Goal: Task Accomplishment & Management: Use online tool/utility

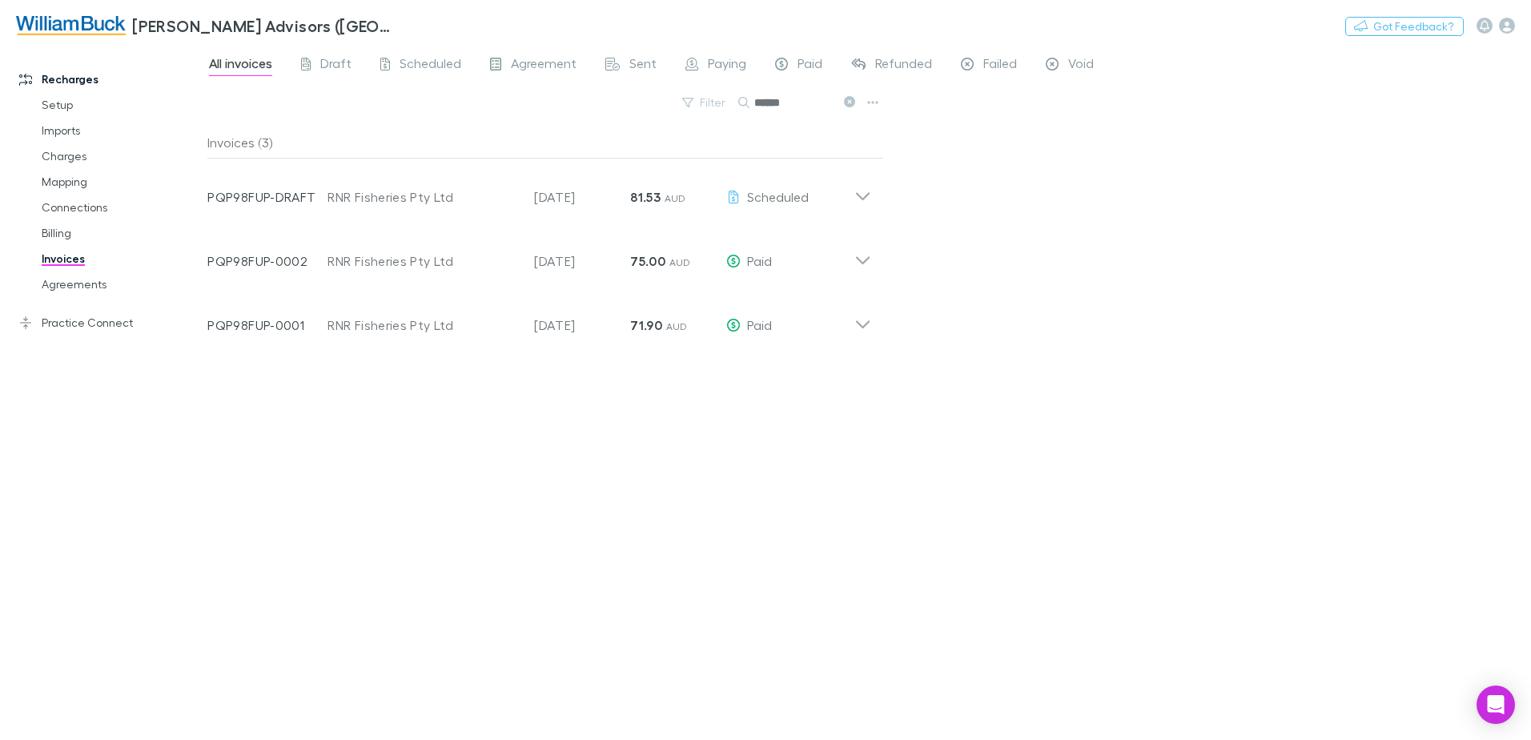
drag, startPoint x: 1465, startPoint y: 150, endPoint x: 967, endPoint y: 234, distance: 504.8
click at [1465, 150] on div "All invoices Draft Scheduled Agreement Sent Paying Paid Refunded Failed Void Fi…" at bounding box center [868, 392] width 1323 height 695
click at [74, 328] on link "Practice Connect" at bounding box center [109, 323] width 213 height 26
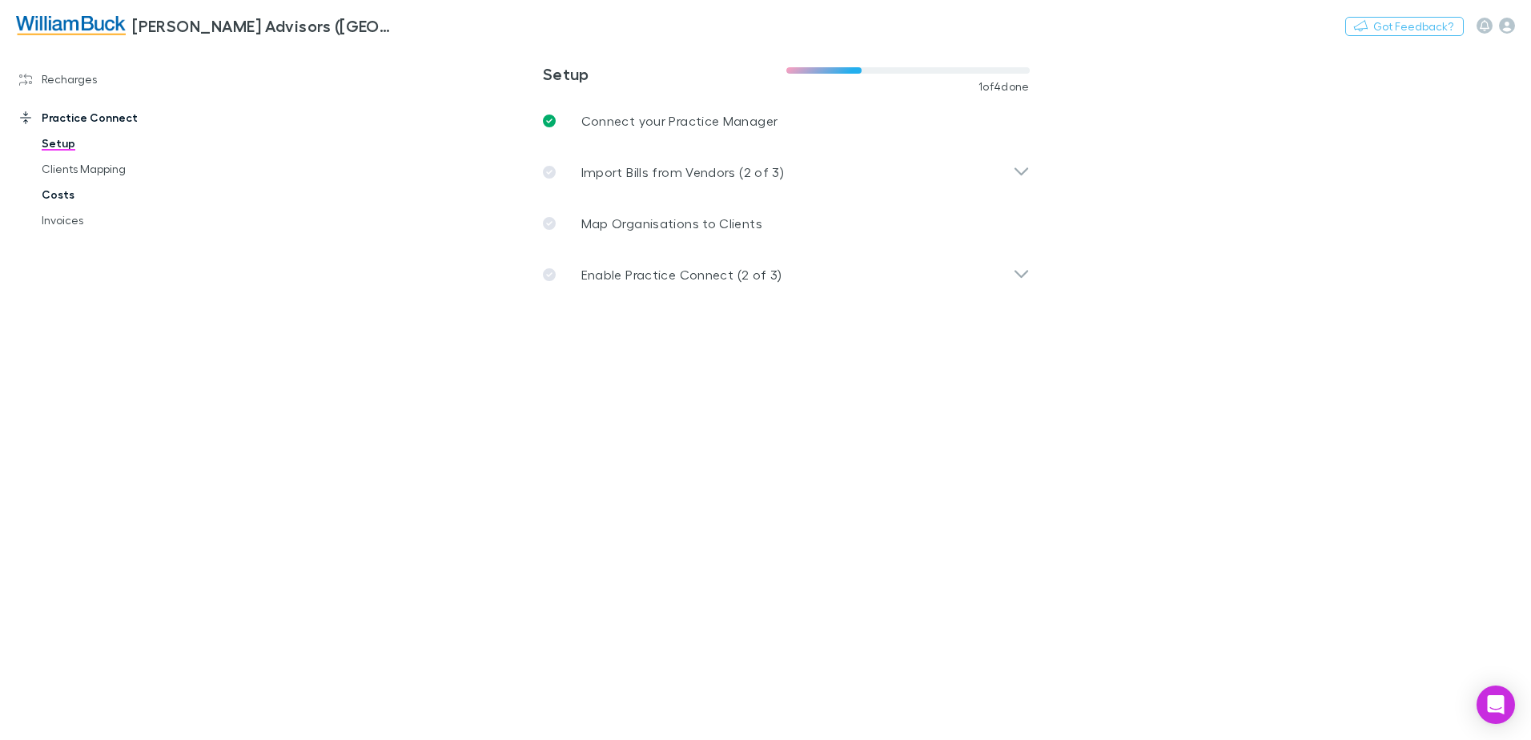
click at [54, 196] on link "Costs" at bounding box center [121, 195] width 191 height 26
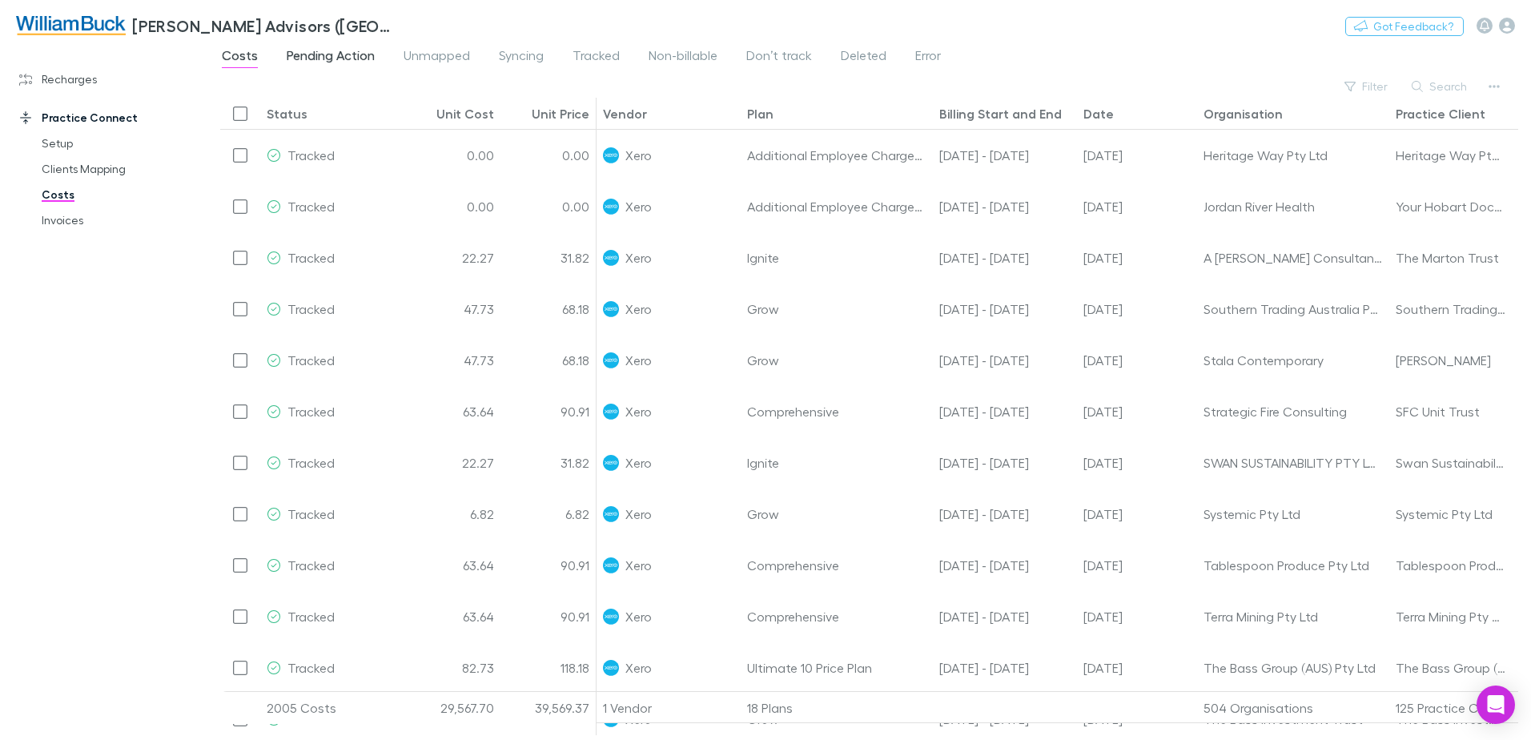
click at [322, 55] on span "Pending Action" at bounding box center [331, 57] width 88 height 21
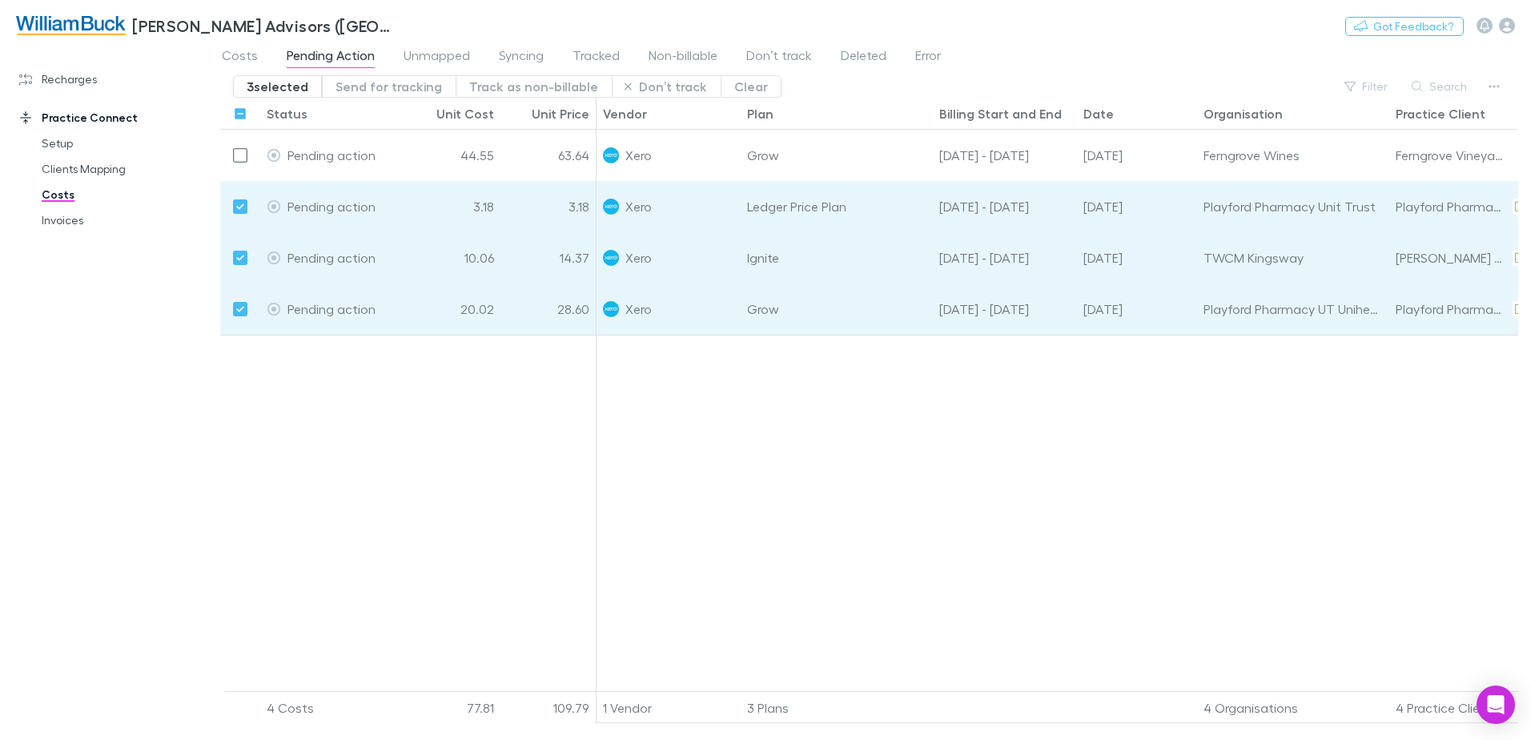
drag, startPoint x: 384, startPoint y: 84, endPoint x: 588, endPoint y: 406, distance: 380.7
click at [384, 84] on button "Send for tracking" at bounding box center [389, 86] width 134 height 22
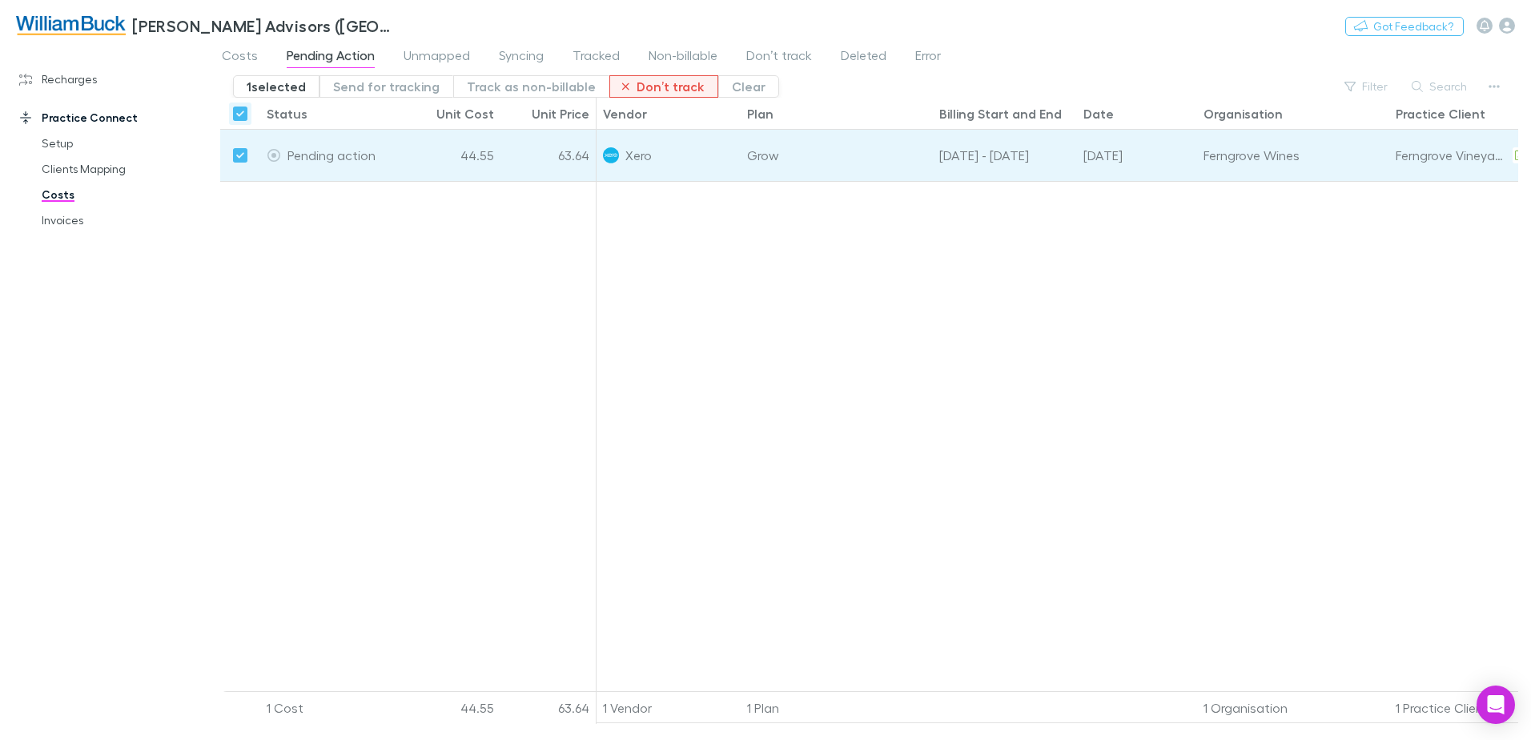
click at [658, 86] on button "Don’t track" at bounding box center [663, 86] width 109 height 22
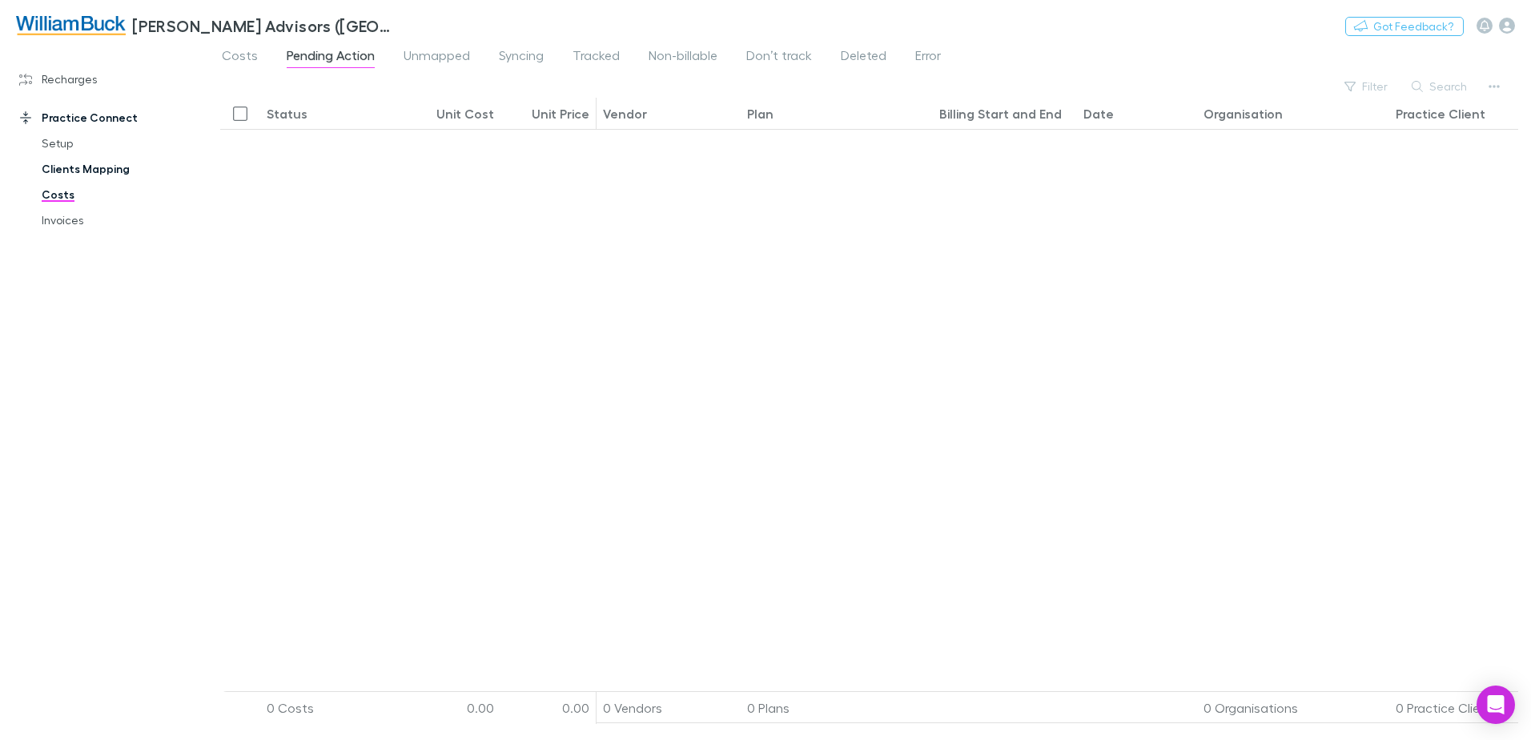
click at [99, 169] on link "Clients Mapping" at bounding box center [121, 169] width 191 height 26
